Goal: Task Accomplishment & Management: Manage account settings

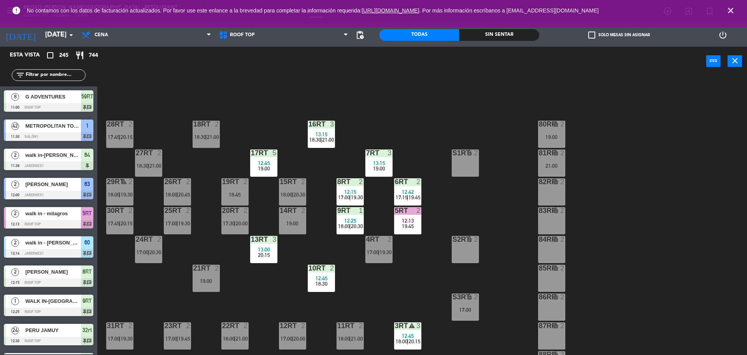
scroll to position [309, 0]
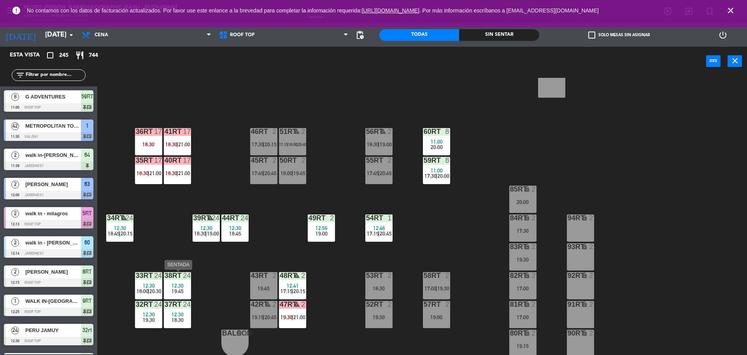
click at [176, 280] on div "38rt 24 12:30 19:45" at bounding box center [177, 285] width 27 height 27
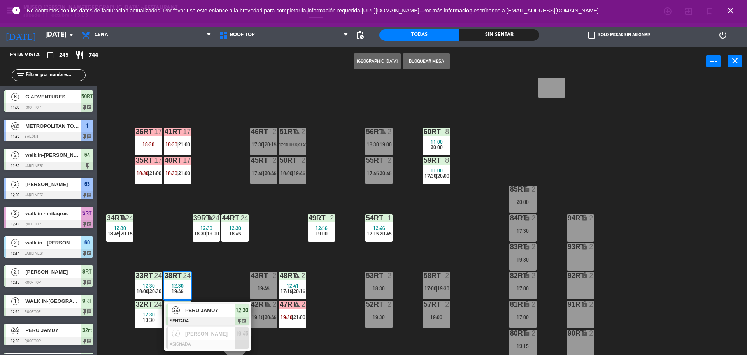
click at [219, 267] on div "18RT 2 18:30 | 21:00 16RT 3 13:15 18:30 | 21:00 28RT 2 17:45 | 20:15 80RR lock …" at bounding box center [426, 217] width 643 height 279
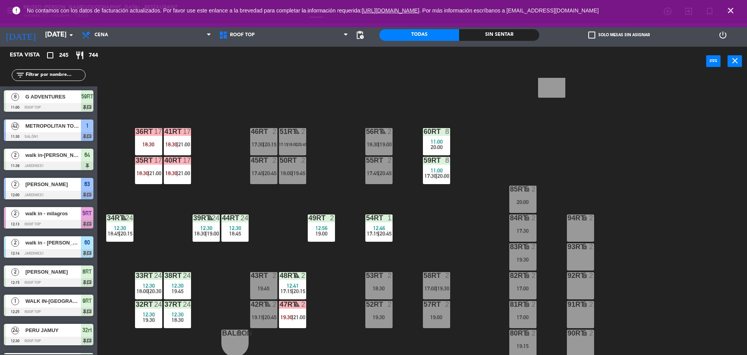
click at [138, 290] on span "18:00" at bounding box center [143, 291] width 12 height 6
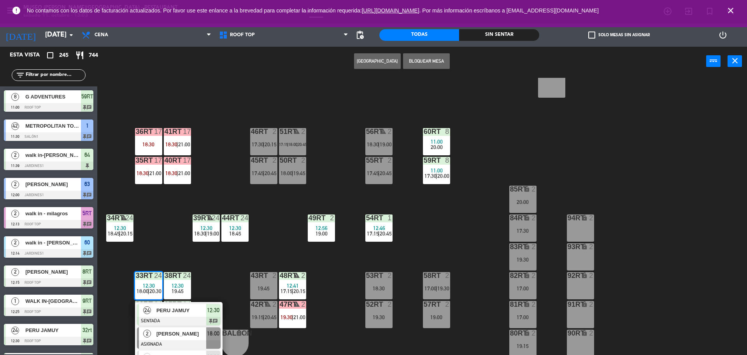
click at [177, 338] on span "[PERSON_NAME]" at bounding box center [181, 334] width 50 height 8
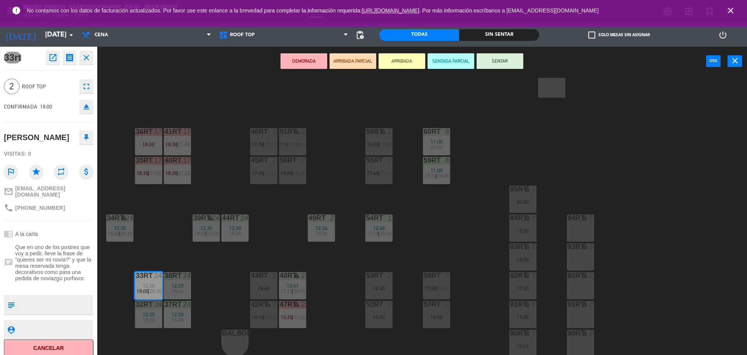
click at [87, 107] on icon "eject" at bounding box center [86, 106] width 9 height 9
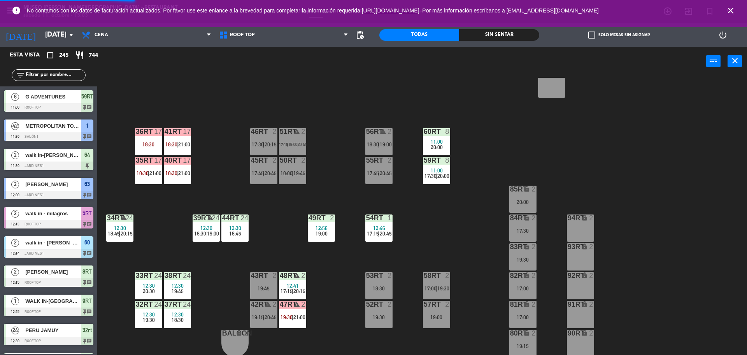
scroll to position [2, 0]
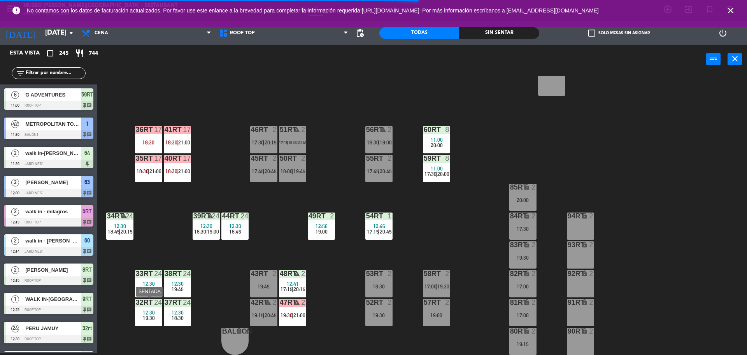
click at [138, 315] on div "12:30" at bounding box center [148, 312] width 27 height 5
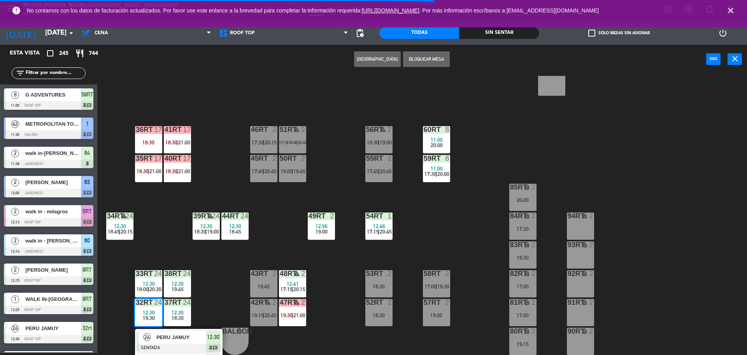
scroll to position [332, 0]
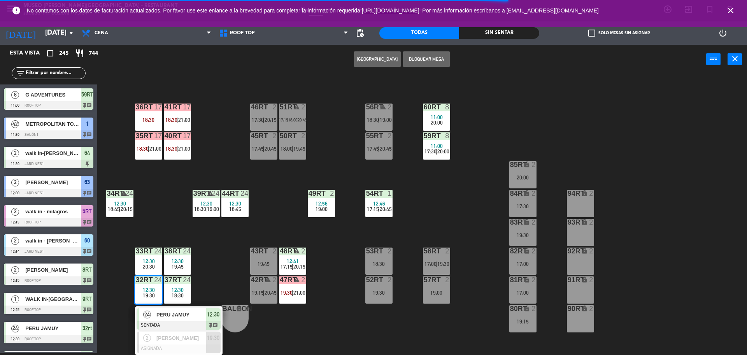
drag, startPoint x: 176, startPoint y: 351, endPoint x: 593, endPoint y: 240, distance: 431.1
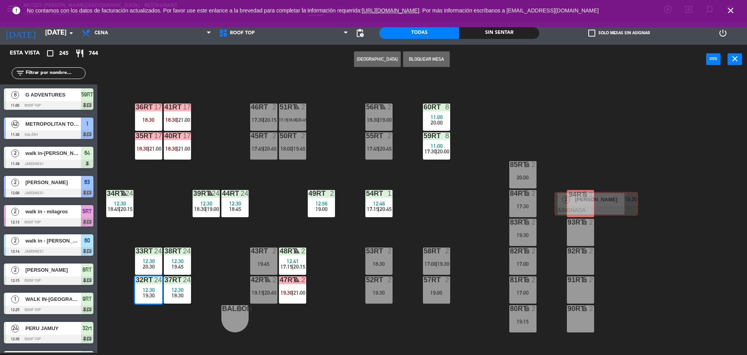
drag, startPoint x: 163, startPoint y: 340, endPoint x: 580, endPoint y: 200, distance: 440.2
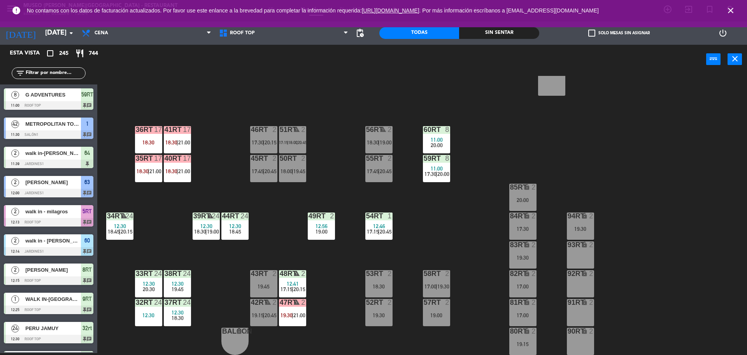
scroll to position [4433, 0]
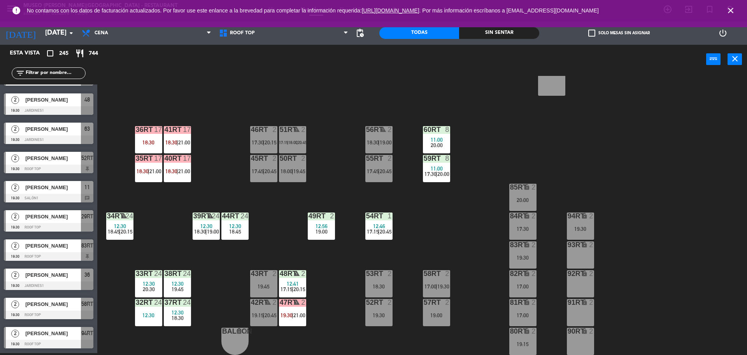
click at [150, 275] on div at bounding box center [148, 273] width 13 height 7
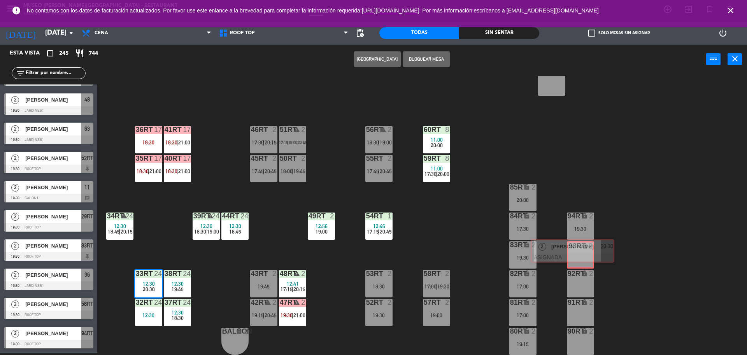
drag, startPoint x: 189, startPoint y: 343, endPoint x: 604, endPoint y: 255, distance: 424.5
click at [604, 255] on div "18RT 2 18:30 | 21:00 16RT 3 13:15 18:30 | 21:00 28RT 2 17:45 | 20:15 80RR lock …" at bounding box center [426, 215] width 643 height 279
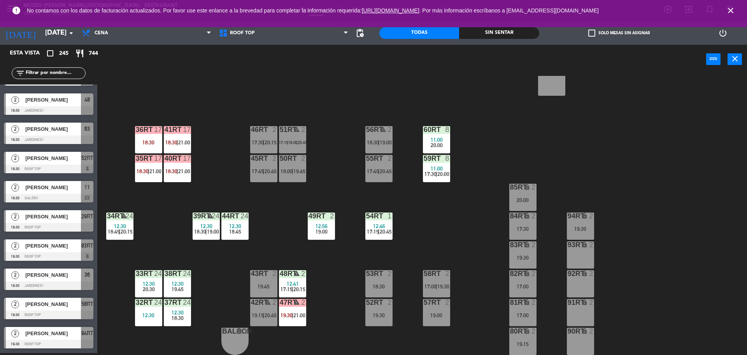
click at [151, 288] on span "20:30" at bounding box center [149, 289] width 12 height 6
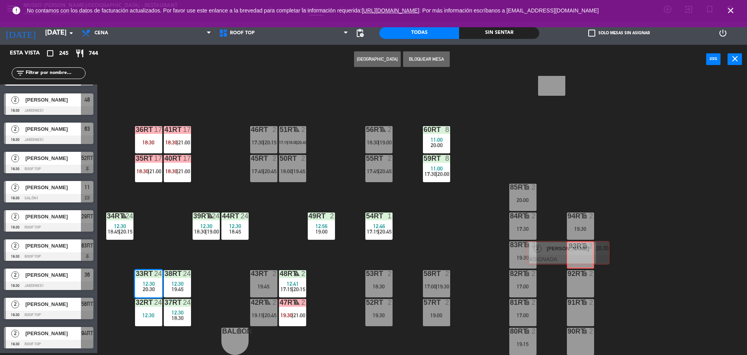
drag, startPoint x: 188, startPoint y: 332, endPoint x: 573, endPoint y: 248, distance: 393.9
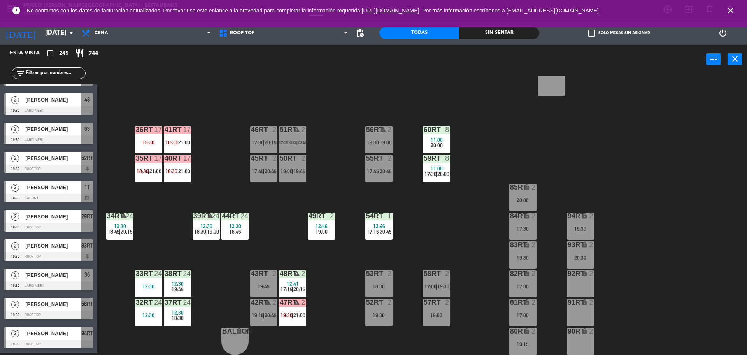
scroll to position [6039, 0]
click at [186, 281] on div "12:30" at bounding box center [177, 283] width 27 height 5
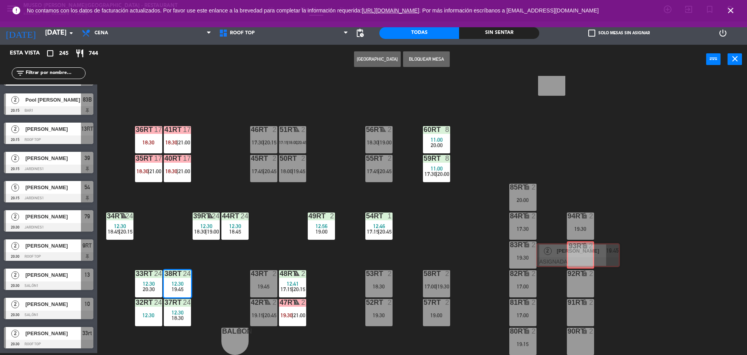
drag, startPoint x: 208, startPoint y: 348, endPoint x: 574, endPoint y: 265, distance: 375.6
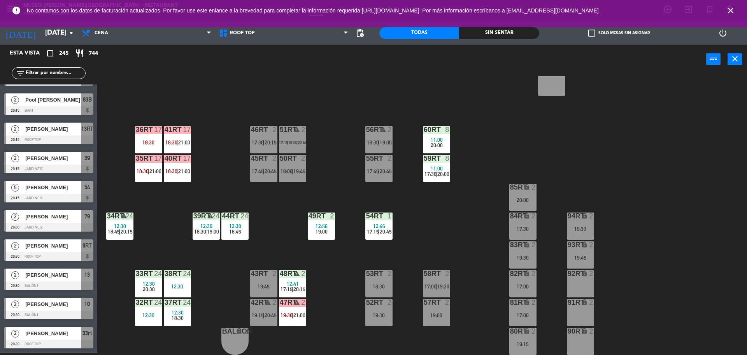
scroll to position [4847, 0]
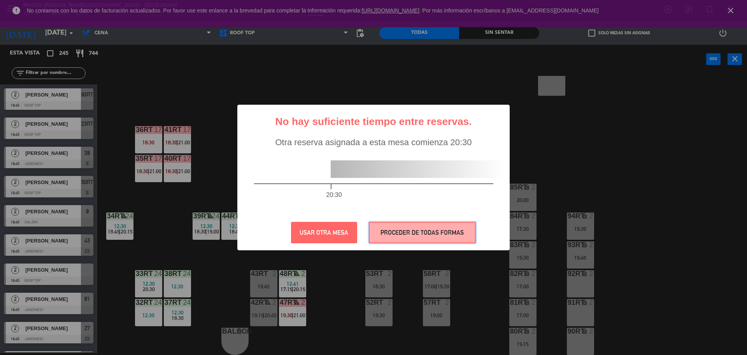
click at [420, 229] on button "PROCEDER DE TODAS FORMAS" at bounding box center [422, 232] width 107 height 21
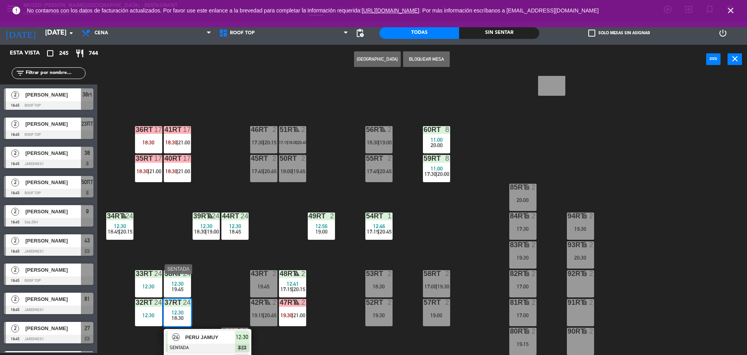
scroll to position [332, 0]
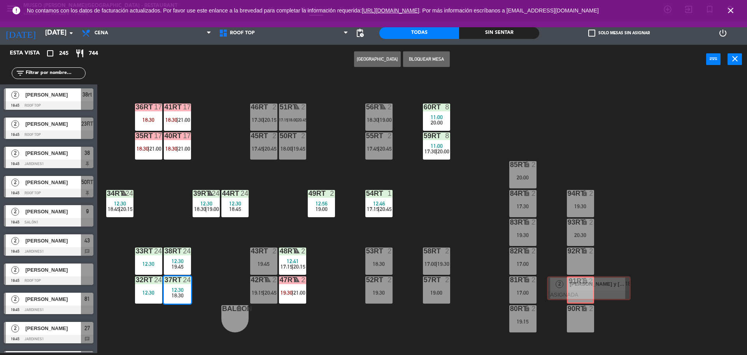
drag, startPoint x: 193, startPoint y: 340, endPoint x: 579, endPoint y: 286, distance: 389.6
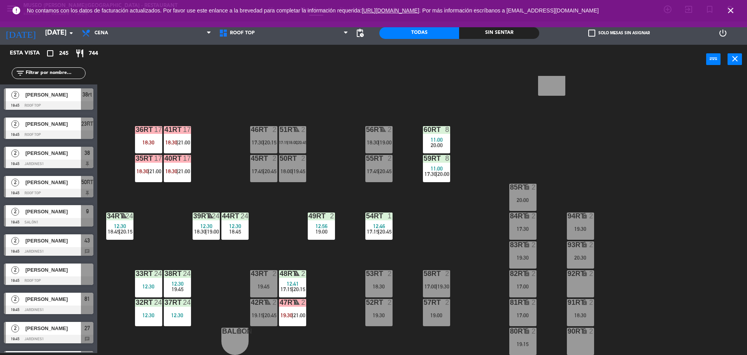
scroll to position [3270, 0]
click at [169, 285] on div "12:30" at bounding box center [177, 283] width 27 height 5
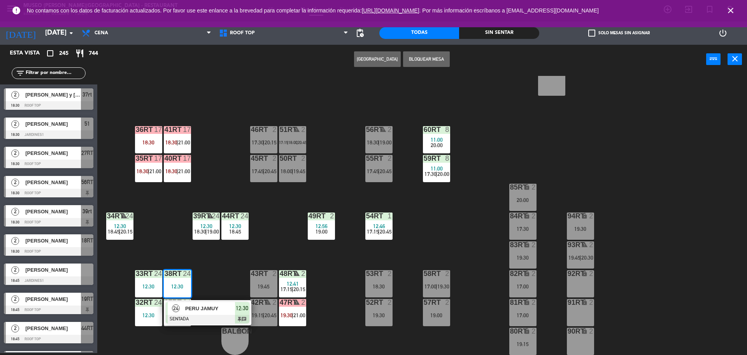
drag, startPoint x: 422, startPoint y: 266, endPoint x: 588, endPoint y: 288, distance: 167.4
click at [248, 257] on div "18RT 2 18:30 | 21:00 16RT 3 13:15 18:30 | 21:00 28RT 2 17:45 | 20:15 80RR lock …" at bounding box center [426, 215] width 643 height 279
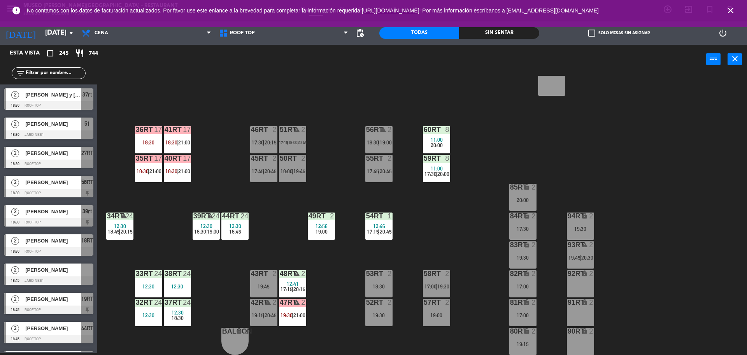
click at [179, 307] on div "37rt 24 12:30 18:30" at bounding box center [177, 312] width 27 height 27
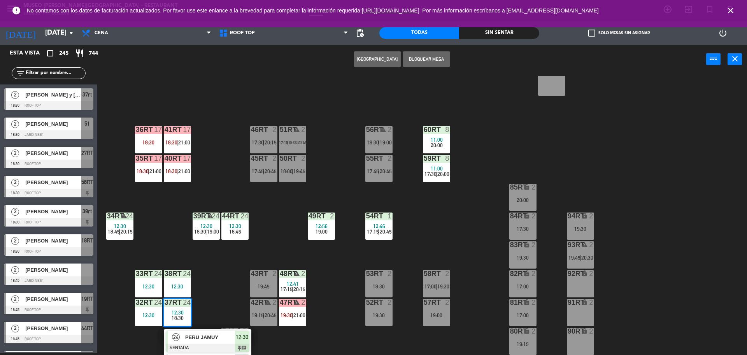
scroll to position [332, 0]
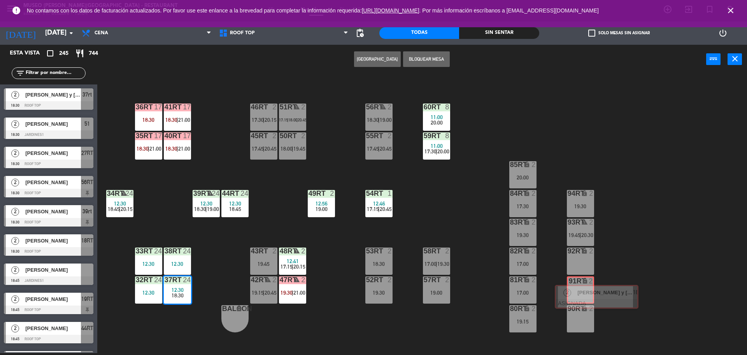
drag, startPoint x: 194, startPoint y: 338, endPoint x: 584, endPoint y: 291, distance: 392.1
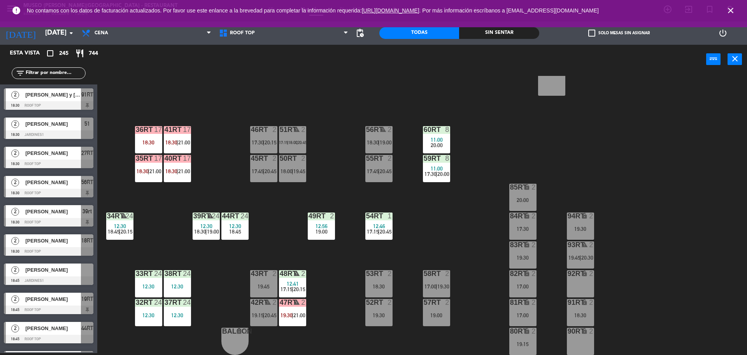
click at [53, 74] on input "text" at bounding box center [55, 73] width 60 height 9
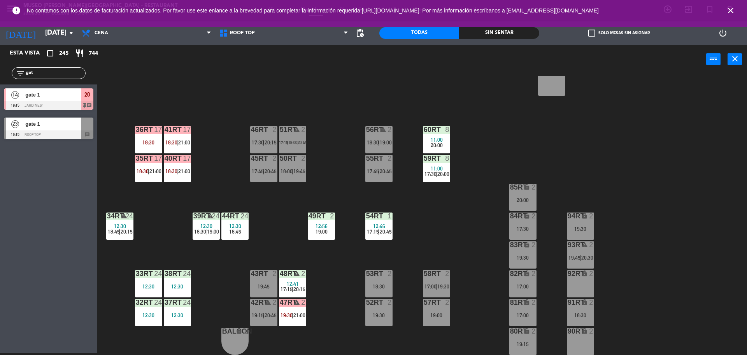
scroll to position [0, 0]
type input "gate"
click at [22, 127] on div "23" at bounding box center [15, 124] width 19 height 13
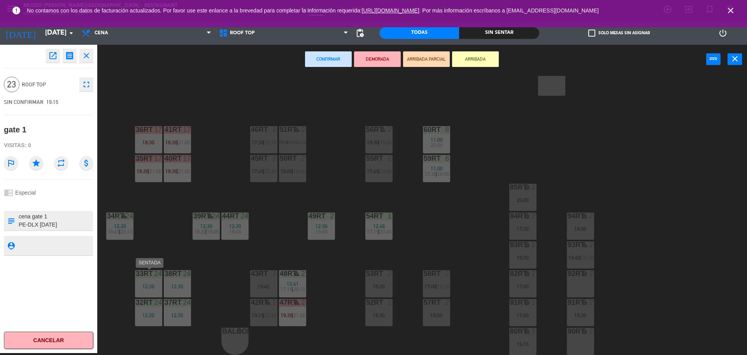
click at [148, 281] on div "33rt 24 12:30" at bounding box center [148, 283] width 27 height 27
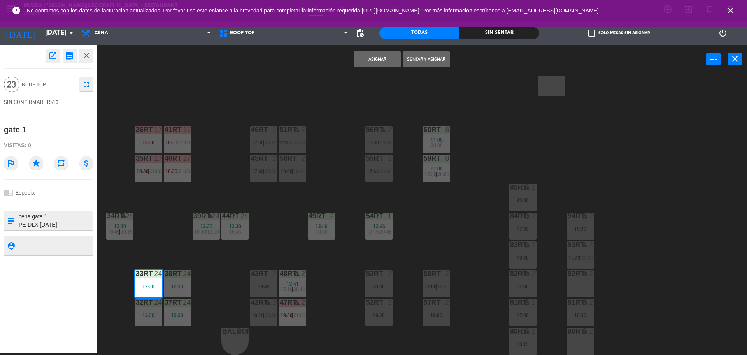
click at [178, 285] on div "12:30" at bounding box center [177, 286] width 27 height 5
click at [183, 318] on div "37rt 24 12:30" at bounding box center [177, 312] width 27 height 27
click at [147, 313] on div "12:30" at bounding box center [148, 315] width 27 height 5
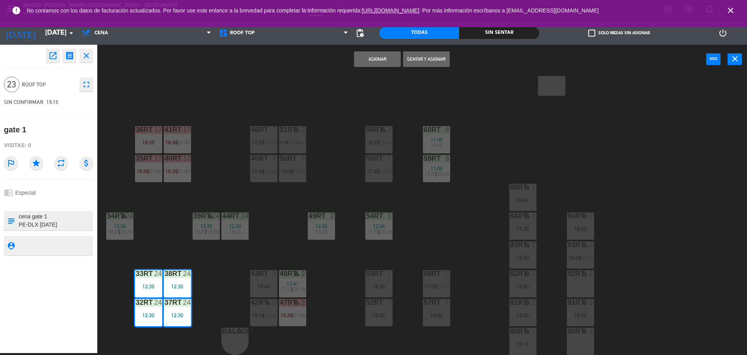
click at [378, 56] on button "Asignar" at bounding box center [377, 59] width 47 height 16
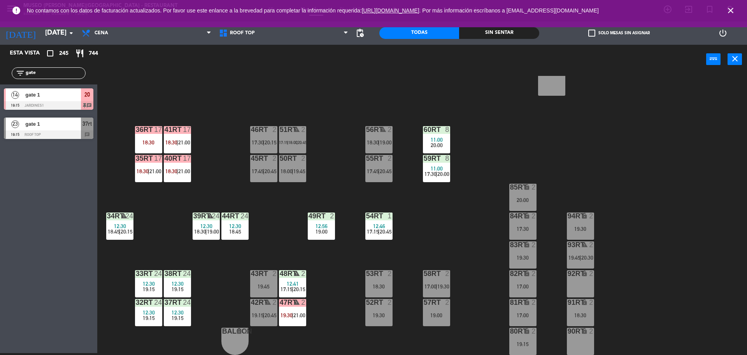
click at [176, 276] on div at bounding box center [177, 273] width 13 height 7
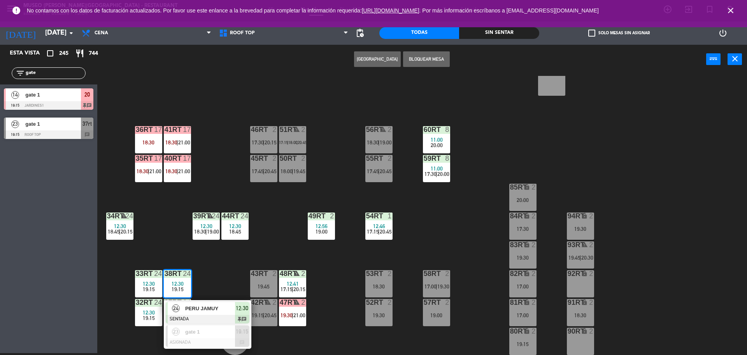
click at [228, 263] on div "18RT 2 18:30 | 21:00 16RT 3 13:15 18:30 | 21:00 28RT 2 17:45 | 20:15 80RR lock …" at bounding box center [426, 215] width 643 height 279
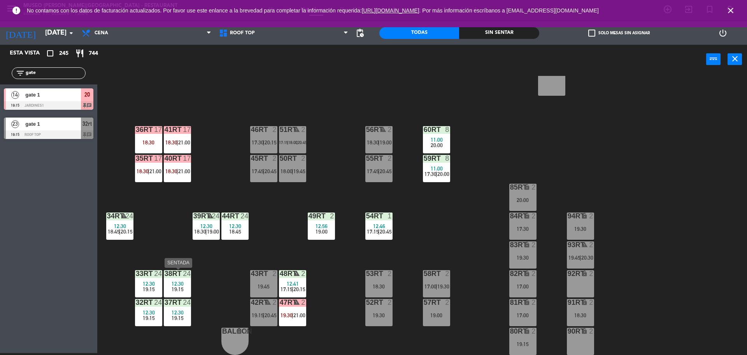
click at [181, 292] on span "19:15" at bounding box center [178, 289] width 12 height 6
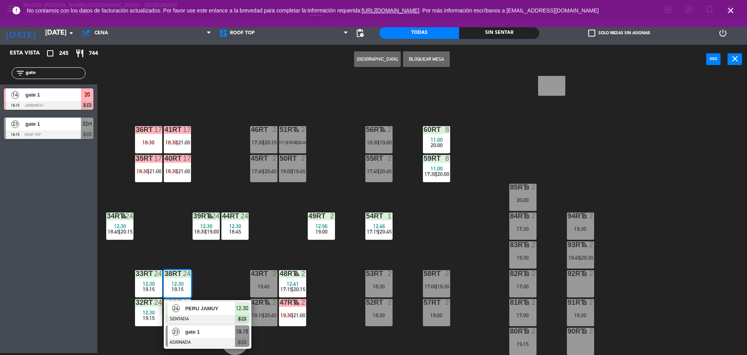
click at [196, 346] on div at bounding box center [208, 342] width 84 height 9
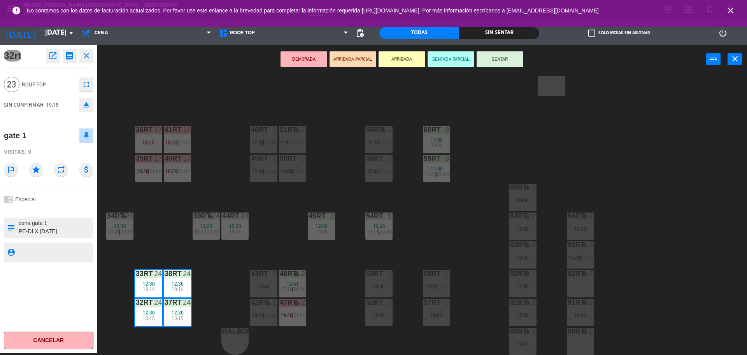
click at [294, 55] on button "DEMORADA" at bounding box center [304, 59] width 47 height 16
click at [293, 62] on button "DEMORADA" at bounding box center [304, 59] width 47 height 16
click at [225, 277] on div "18RT 2 18:30 | 21:00 16RT 3 13:15 18:30 | 21:00 28RT 2 17:45 | 20:15 80RR lock …" at bounding box center [426, 215] width 643 height 279
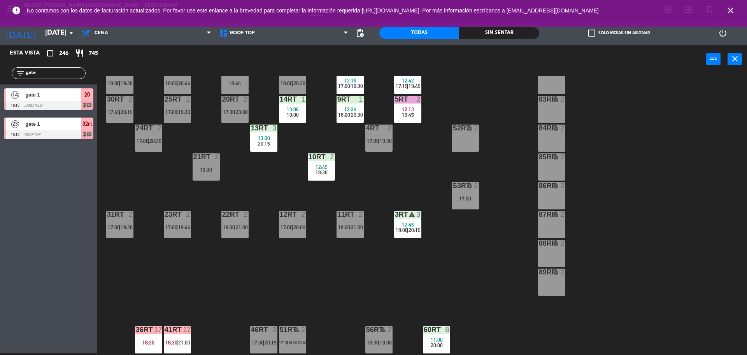
scroll to position [109, 0]
click at [410, 230] on span "20:15" at bounding box center [415, 230] width 12 height 6
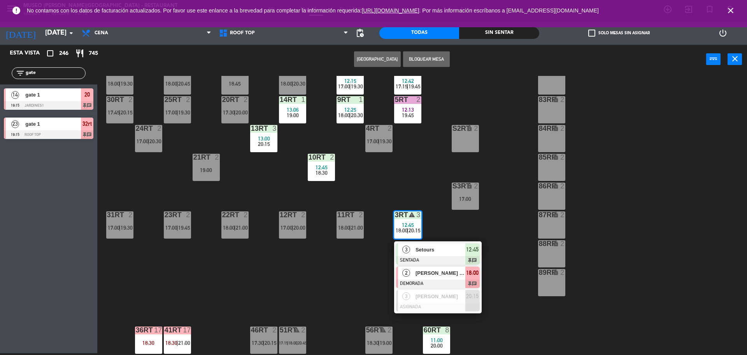
click at [444, 281] on div at bounding box center [438, 284] width 84 height 9
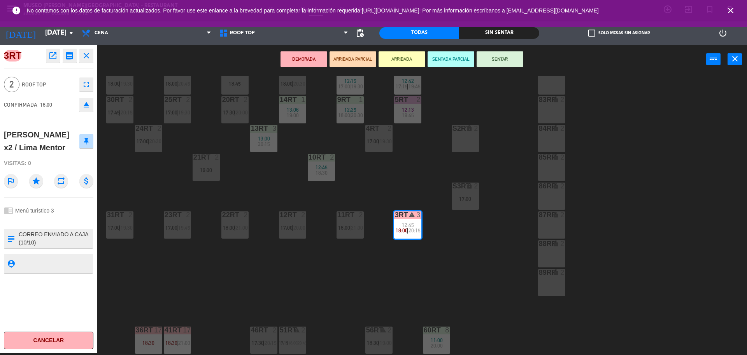
click at [471, 251] on div "18RT 2 18:30 | 21:00 16RT 3 13:15 18:30 | 21:00 28RT 2 17:45 | 20:15 80RR lock …" at bounding box center [426, 215] width 643 height 279
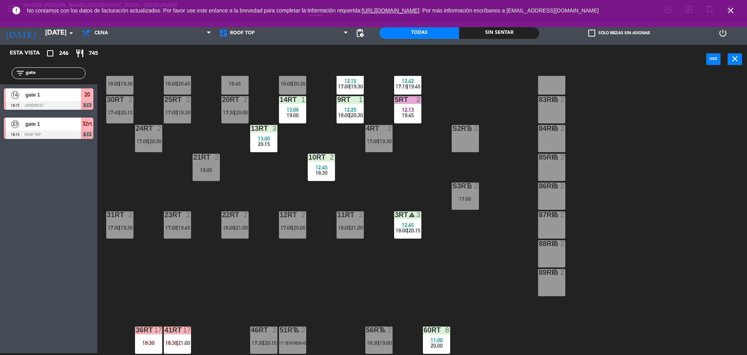
click at [129, 222] on div "31RT 2 17:00 | 19:30" at bounding box center [119, 224] width 27 height 27
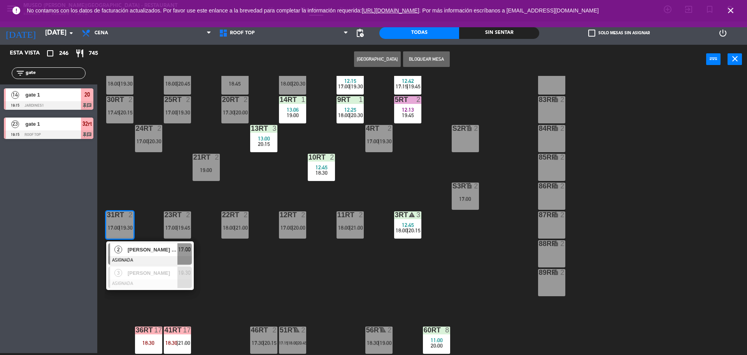
click at [154, 202] on div "18RT 2 18:30 | 21:00 16RT 3 13:15 18:30 | 21:00 28RT 2 17:45 | 20:15 80RR lock …" at bounding box center [426, 215] width 643 height 279
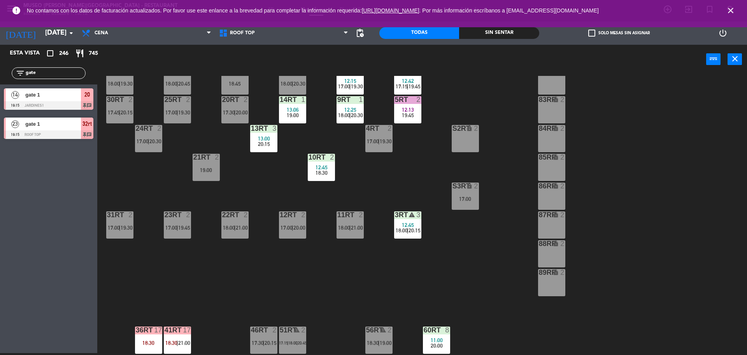
click at [174, 216] on div at bounding box center [177, 214] width 13 height 7
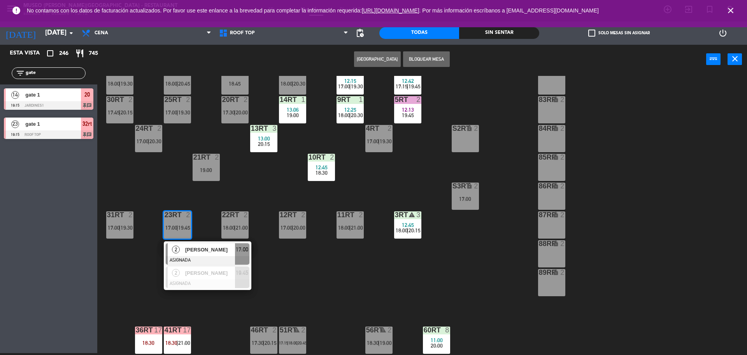
click at [212, 206] on div "18RT 2 18:30 | 21:00 16RT 3 13:15 18:30 | 21:00 28RT 2 17:45 | 20:15 80RR lock …" at bounding box center [426, 215] width 643 height 279
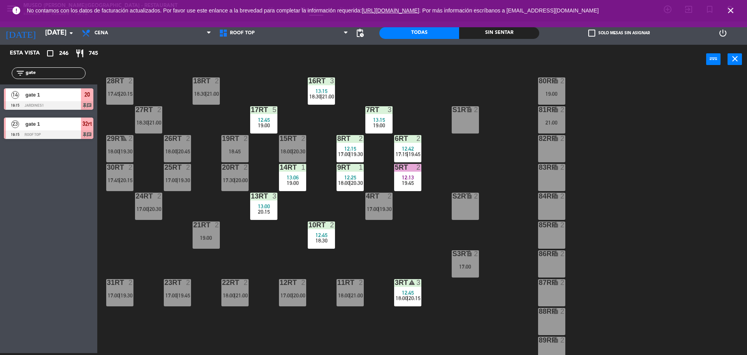
scroll to position [100, 0]
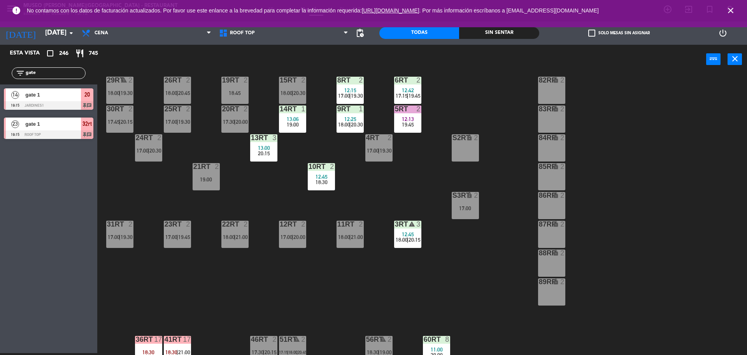
click at [355, 235] on span "21:00" at bounding box center [357, 237] width 12 height 6
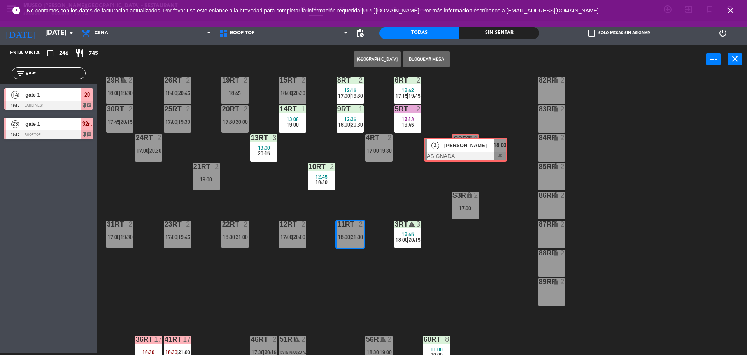
drag, startPoint x: 371, startPoint y: 252, endPoint x: 461, endPoint y: 131, distance: 150.8
click at [461, 131] on div "18RT 2 18:30 | 21:00 16RT 3 13:15 18:30 | 21:00 28RT 2 17:45 | 20:15 80RR lock …" at bounding box center [426, 215] width 643 height 279
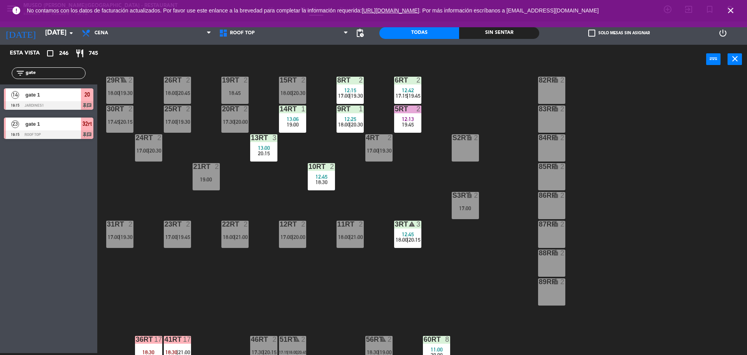
click at [345, 236] on span "18:00" at bounding box center [344, 237] width 12 height 6
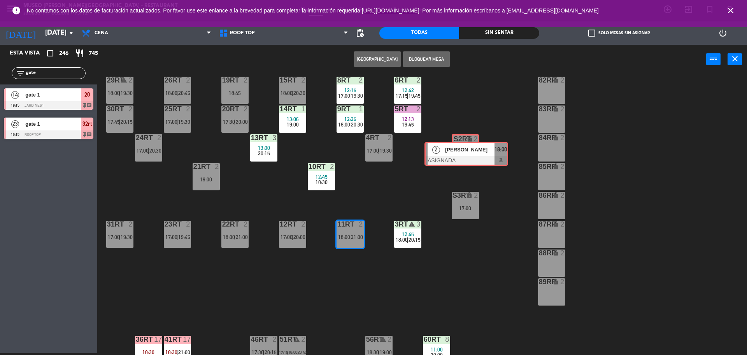
drag, startPoint x: 369, startPoint y: 255, endPoint x: 455, endPoint y: 145, distance: 139.5
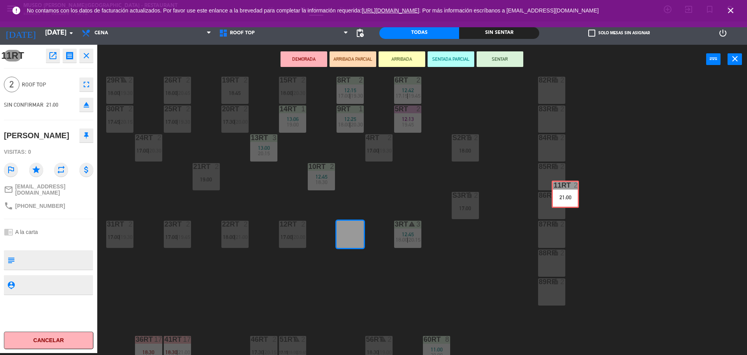
drag, startPoint x: 354, startPoint y: 241, endPoint x: 563, endPoint y: 202, distance: 213.0
click at [563, 202] on div "18RT 2 18:30 | 21:00 16RT 3 13:15 18:30 | 21:00 28RT 2 17:45 | 20:15 80RR lock …" at bounding box center [426, 215] width 643 height 279
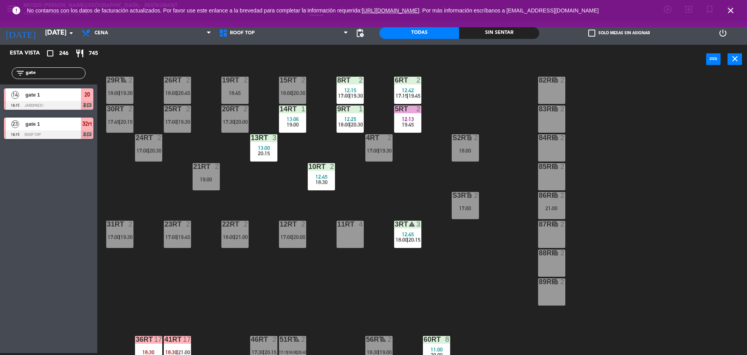
drag, startPoint x: 63, startPoint y: 71, endPoint x: 0, endPoint y: 56, distance: 64.5
click at [0, 56] on div "Esta vista crop_square 246 restaurant 745 filter_list gate 14 gate 1 19:15 Jard…" at bounding box center [48, 94] width 97 height 98
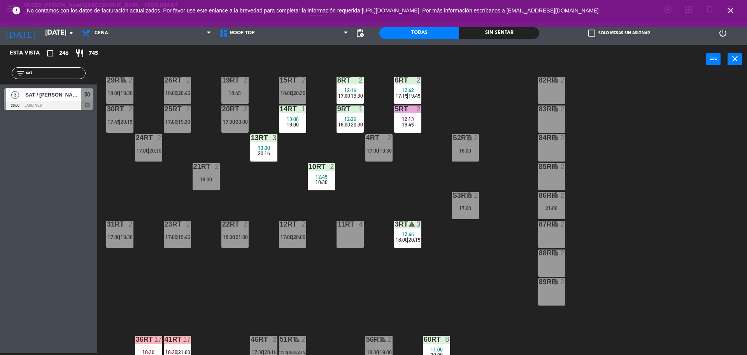
type input "sat"
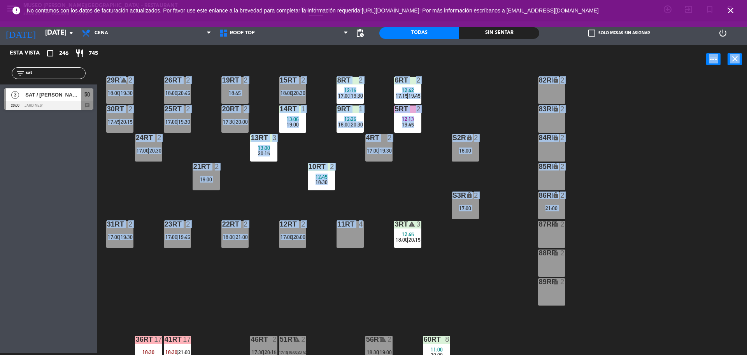
drag, startPoint x: 23, startPoint y: 106, endPoint x: 351, endPoint y: 244, distance: 356.1
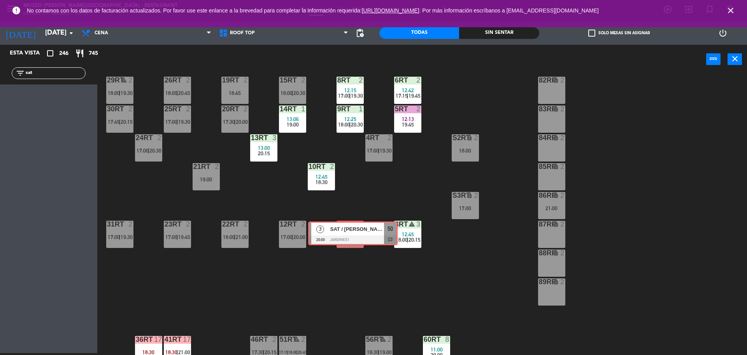
drag, startPoint x: 55, startPoint y: 98, endPoint x: 346, endPoint y: 224, distance: 316.7
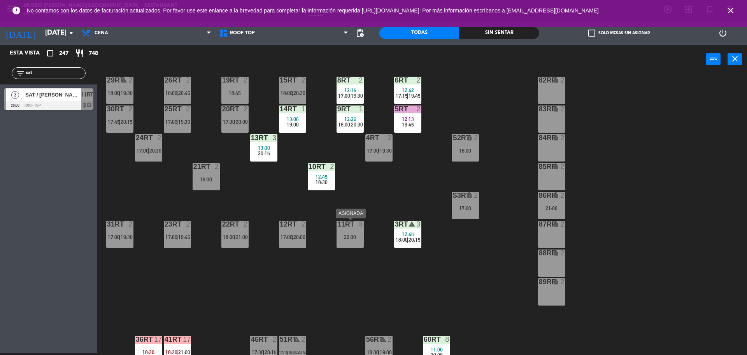
click at [359, 231] on div "11RT 3 20:00" at bounding box center [350, 234] width 27 height 27
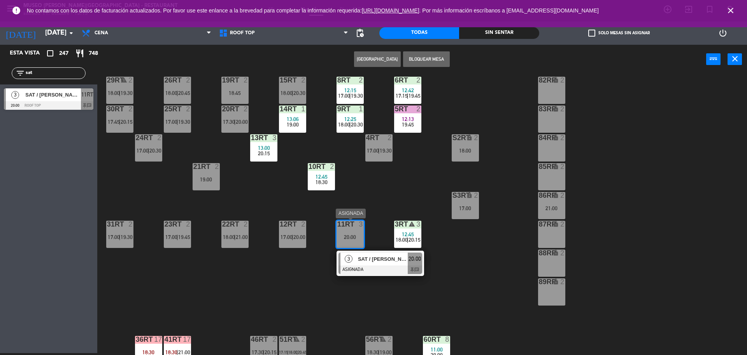
click at [379, 259] on span "SAT / [PERSON_NAME] x2" at bounding box center [383, 259] width 50 height 8
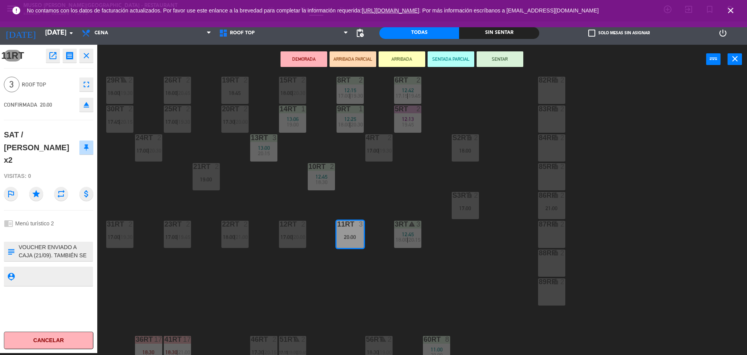
click at [319, 56] on button "DEMORADA" at bounding box center [304, 59] width 47 height 16
